Goal: Information Seeking & Learning: Understand process/instructions

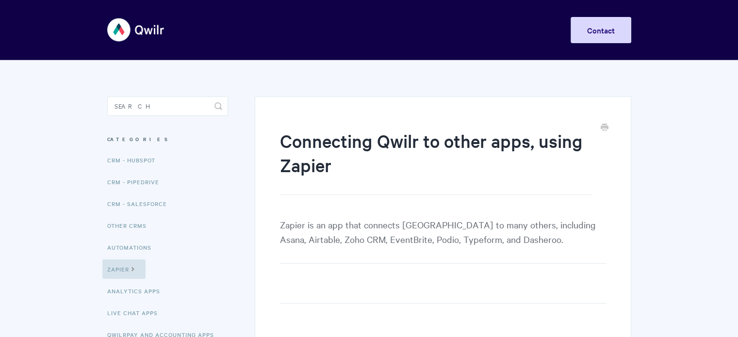
click at [734, 74] on body "Toggle Navigation Home Getting Started Creating & Editing Pages Sharing & Analy…" at bounding box center [369, 322] width 738 height 644
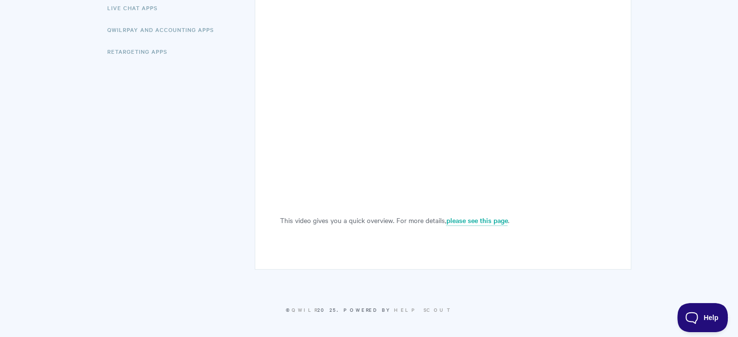
scroll to position [306, 0]
click at [198, 179] on div "Connecting Qwilr to other apps, using Zapier Zapier is an app that connects [GE…" at bounding box center [369, 17] width 524 height 526
click at [175, 151] on div "Connecting Qwilr to other apps, using Zapier Zapier is an app that connects [GE…" at bounding box center [369, 17] width 524 height 526
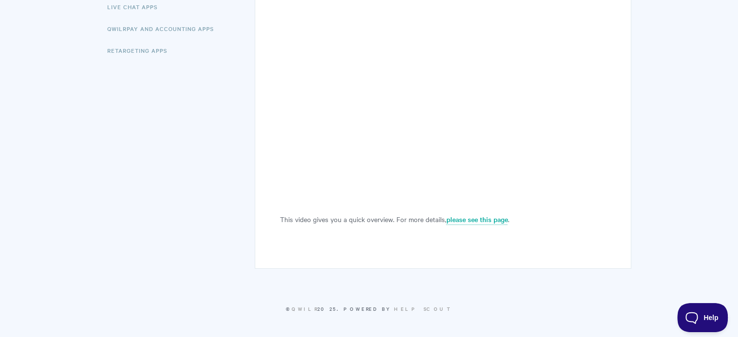
click at [175, 151] on div "Connecting Qwilr to other apps, using Zapier Zapier is an app that connects [GE…" at bounding box center [369, 17] width 524 height 526
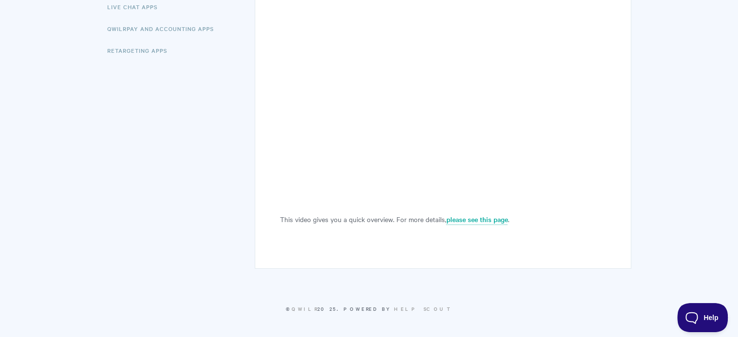
click at [175, 151] on div "Connecting Qwilr to other apps, using Zapier Zapier is an app that connects [GE…" at bounding box center [369, 17] width 524 height 526
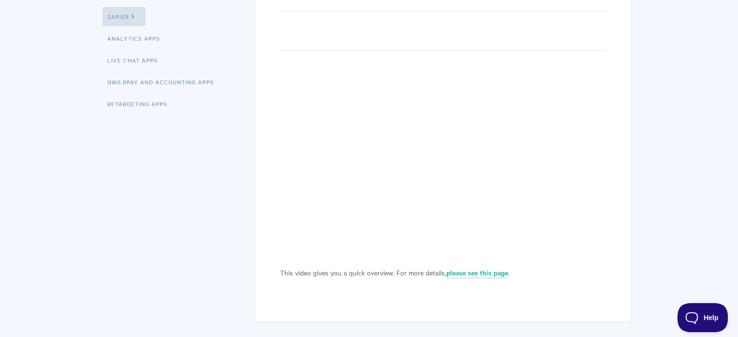
scroll to position [254, 0]
click at [685, 176] on body "Toggle Navigation Home Getting Started Creating & Editing Pages Sharing & Analy…" at bounding box center [369, 68] width 738 height 644
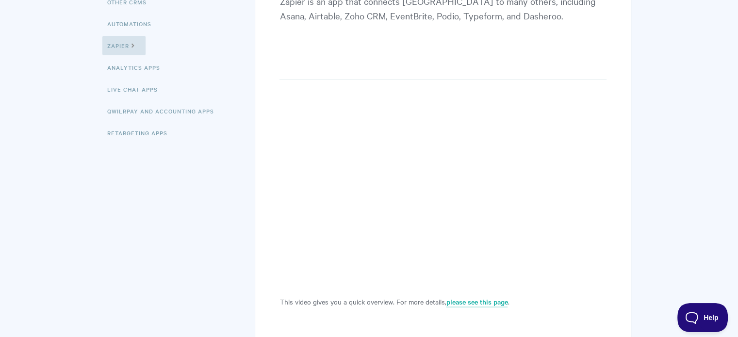
scroll to position [243, 0]
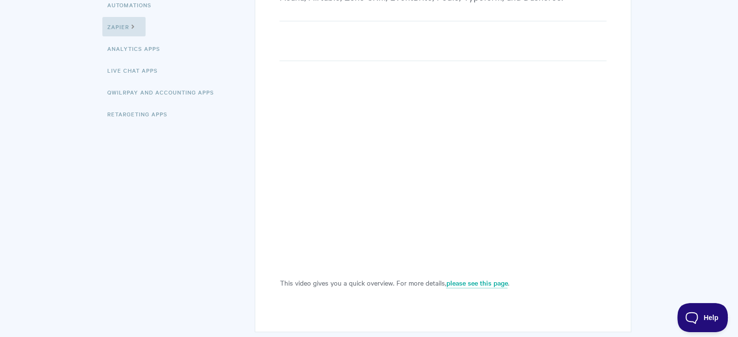
click at [278, 217] on div "Connecting Qwilr to other apps, using Zapier Zapier is an app that connects [GE…" at bounding box center [443, 93] width 376 height 478
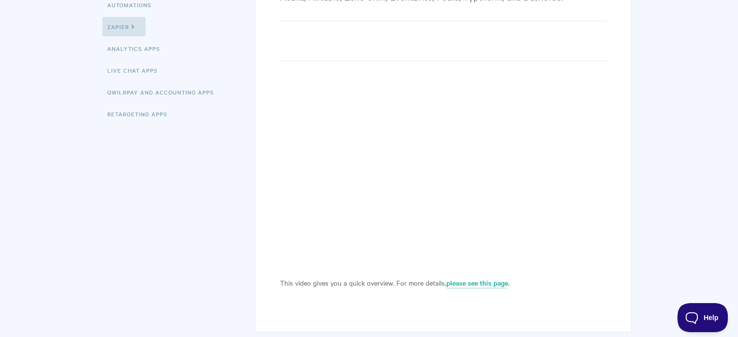
click at [253, 182] on section "Connecting Qwilr to other apps, using Zapier Zapier is an app that connects [GE…" at bounding box center [436, 75] width 390 height 515
click at [240, 207] on div "Connecting Qwilr to other apps, using Zapier Zapier is an app that connects [GE…" at bounding box center [369, 81] width 524 height 526
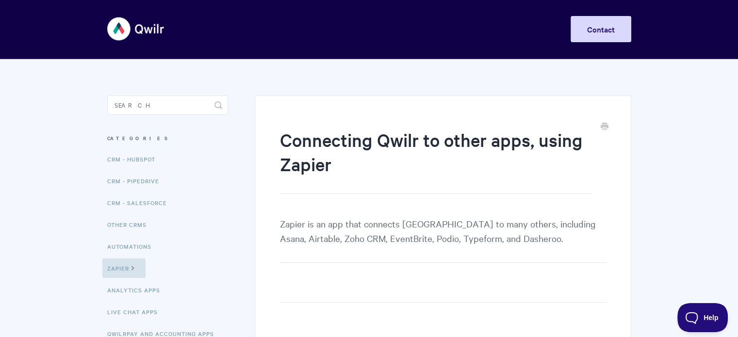
scroll to position [0, 0]
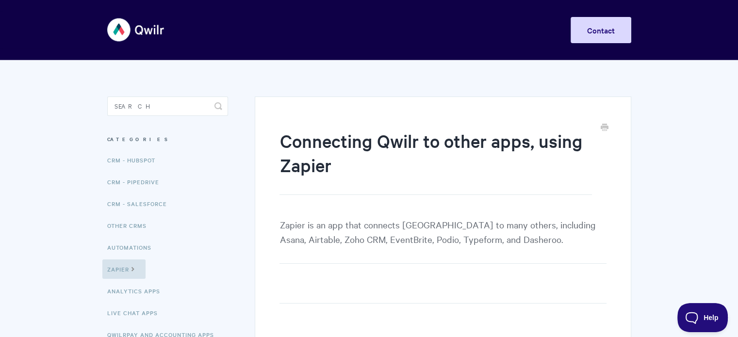
click at [270, 148] on div "Connecting Qwilr to other apps, using Zapier Zapier is an app that connects [GE…" at bounding box center [443, 336] width 376 height 478
click at [529, 192] on h1 "Connecting Qwilr to other apps, using Zapier" at bounding box center [435, 162] width 312 height 66
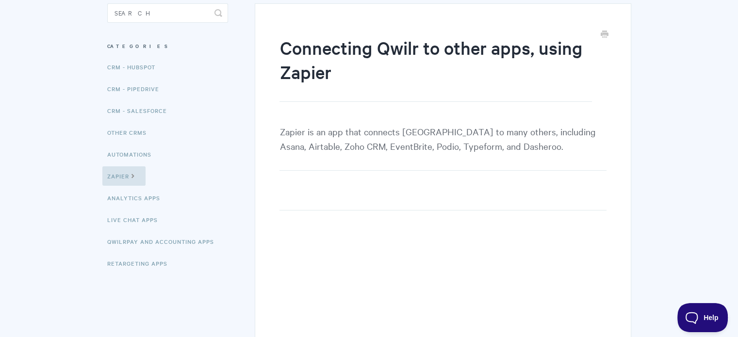
scroll to position [97, 0]
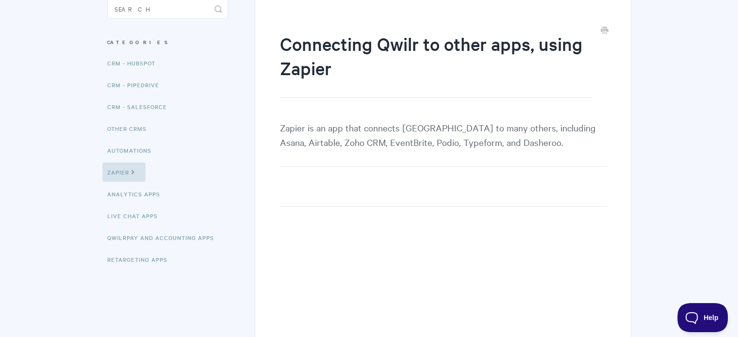
click at [697, 164] on body "Toggle Navigation Home Getting Started Creating & Editing Pages Sharing & Analy…" at bounding box center [369, 225] width 738 height 644
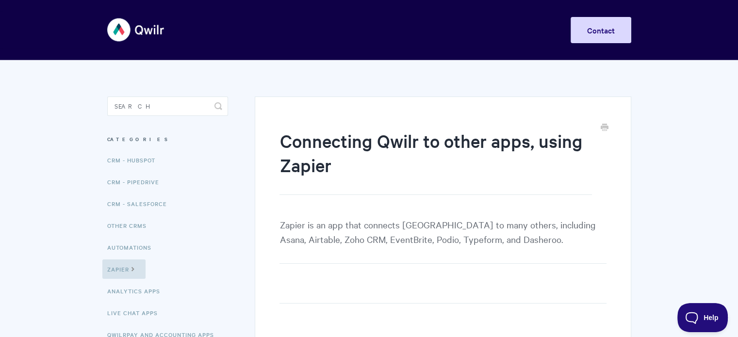
scroll to position [0, 0]
click at [680, 176] on body "Toggle Navigation Home Getting Started Creating & Editing Pages Sharing & Analy…" at bounding box center [369, 322] width 738 height 644
click at [679, 176] on body "Toggle Navigation Home Getting Started Creating & Editing Pages Sharing & Analy…" at bounding box center [369, 322] width 738 height 644
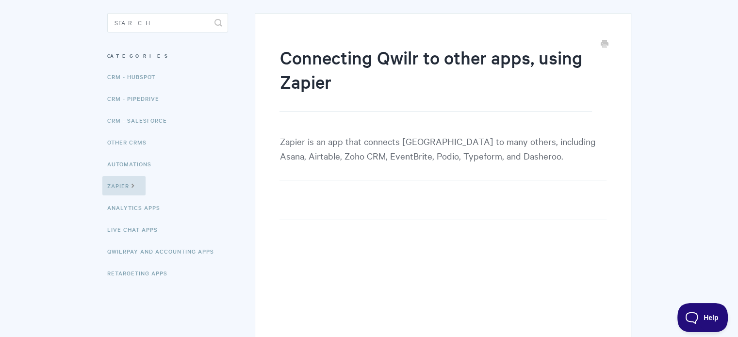
scroll to position [97, 0]
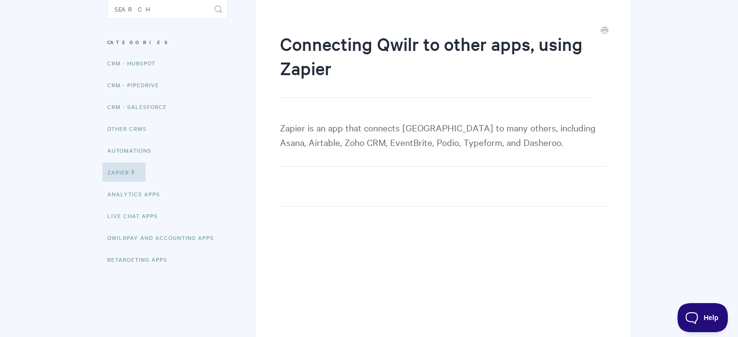
click at [271, 155] on div "Connecting Qwilr to other apps, using Zapier Zapier is an app that connects [GE…" at bounding box center [443, 239] width 376 height 478
click at [711, 111] on body "Toggle Navigation Home Getting Started Creating & Editing Pages Sharing & Analy…" at bounding box center [369, 225] width 738 height 644
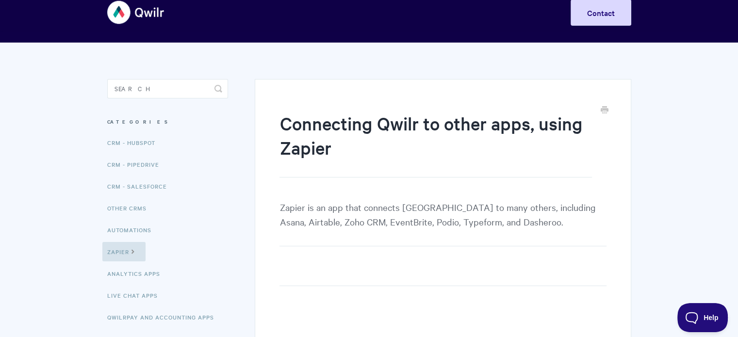
scroll to position [0, 0]
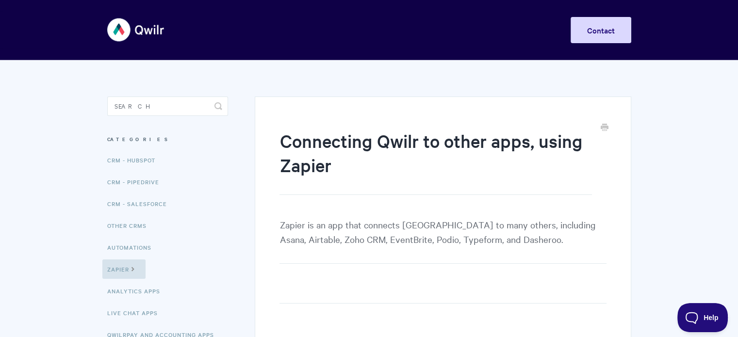
click at [714, 136] on body "Toggle Navigation Home Getting Started Creating & Editing Pages Sharing & Analy…" at bounding box center [369, 322] width 738 height 644
